Goal: Task Accomplishment & Management: Complete application form

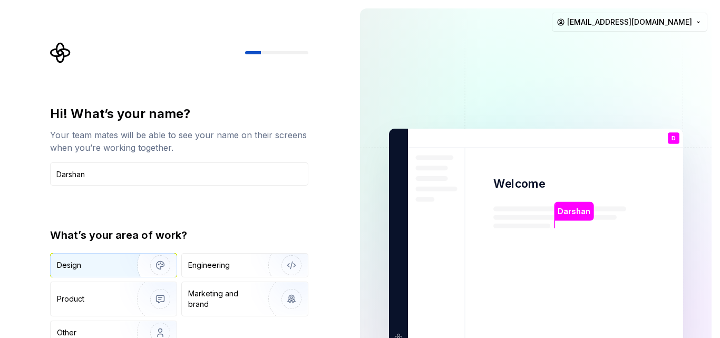
type input "Darshan"
click at [129, 257] on img "button" at bounding box center [153, 265] width 67 height 71
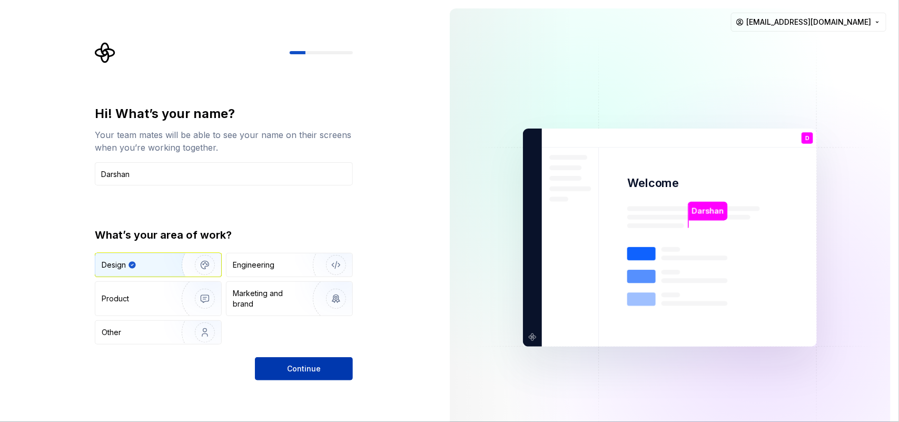
drag, startPoint x: 706, startPoint y: 0, endPoint x: 298, endPoint y: 370, distance: 551.0
click at [298, 337] on span "Continue" at bounding box center [304, 369] width 34 height 11
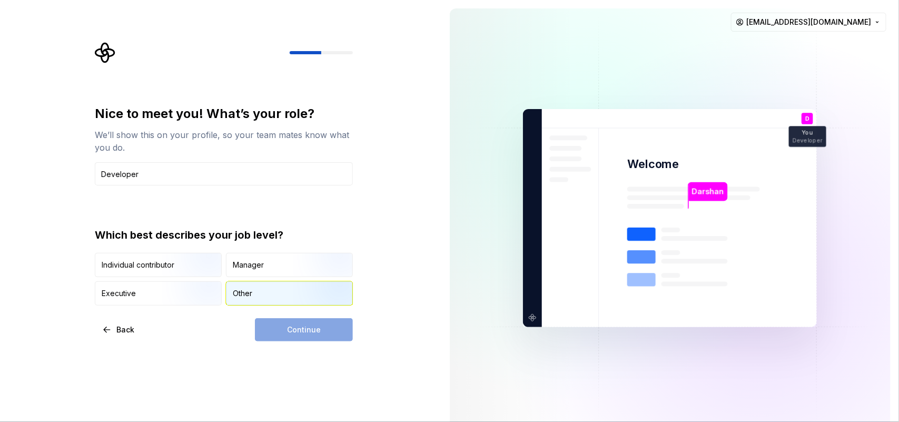
type input "Developer"
click at [263, 301] on div "Other" at bounding box center [290, 293] width 126 height 23
click at [294, 337] on button "Continue" at bounding box center [304, 329] width 98 height 23
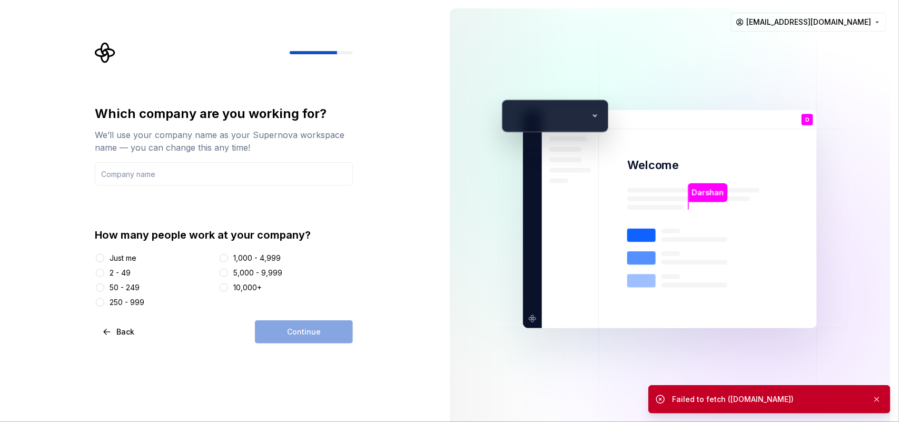
click at [132, 259] on div "Just me" at bounding box center [123, 258] width 27 height 11
click at [104, 259] on button "Just me" at bounding box center [100, 258] width 8 height 8
click at [241, 177] on input "text" at bounding box center [224, 173] width 258 height 23
type input "Fastback"
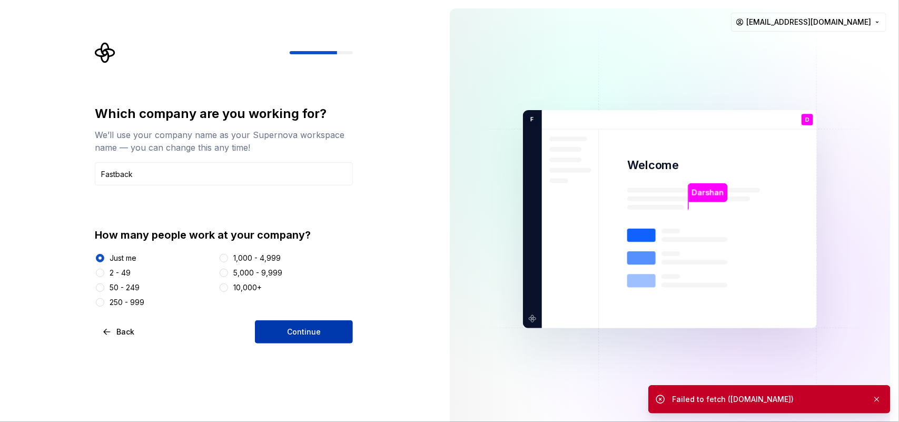
click at [288, 335] on span "Continue" at bounding box center [304, 332] width 34 height 11
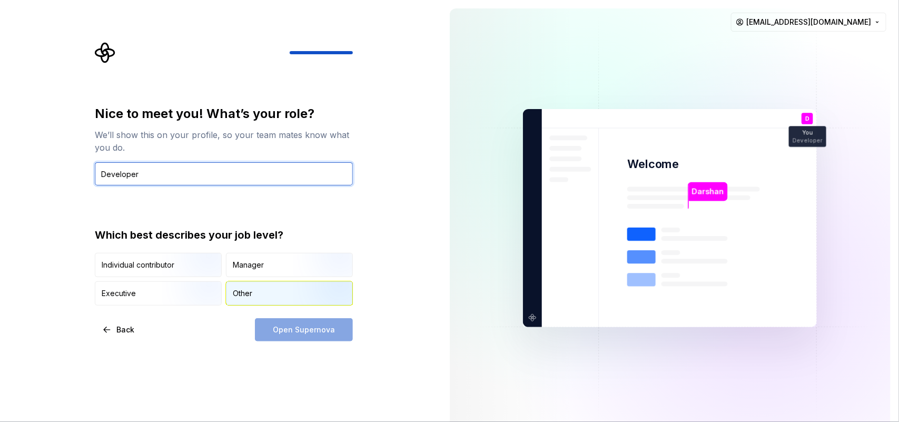
type input "Developer"
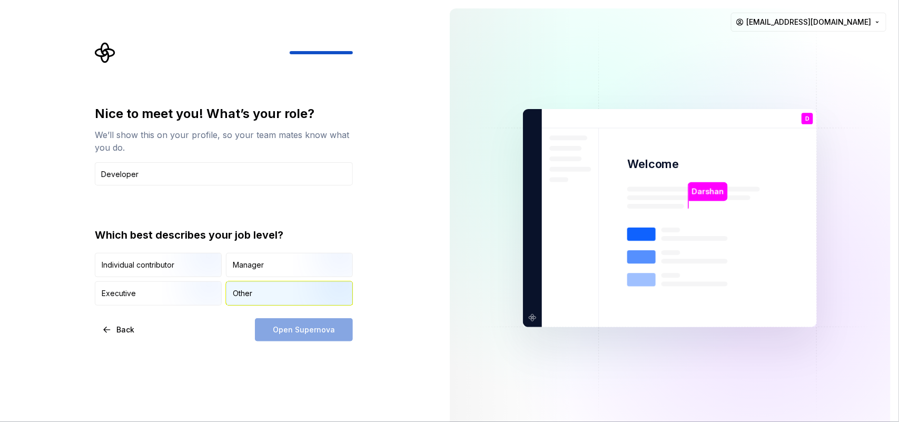
click at [250, 290] on div "Other" at bounding box center [242, 293] width 19 height 11
click at [298, 329] on span "Open Supernova" at bounding box center [304, 330] width 62 height 11
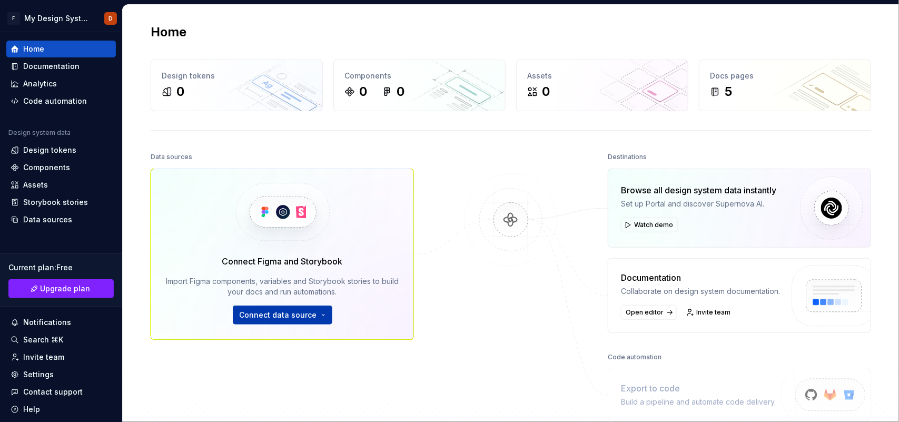
click at [319, 311] on button "Connect data source" at bounding box center [283, 315] width 100 height 19
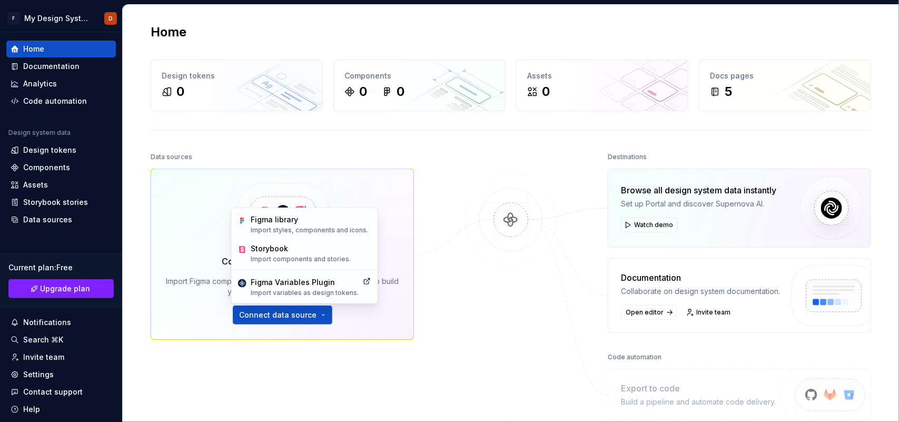
click at [227, 351] on div "Data sources Connect Figma and Storybook Import Figma components, variables and…" at bounding box center [282, 276] width 263 height 253
